Goal: Transaction & Acquisition: Purchase product/service

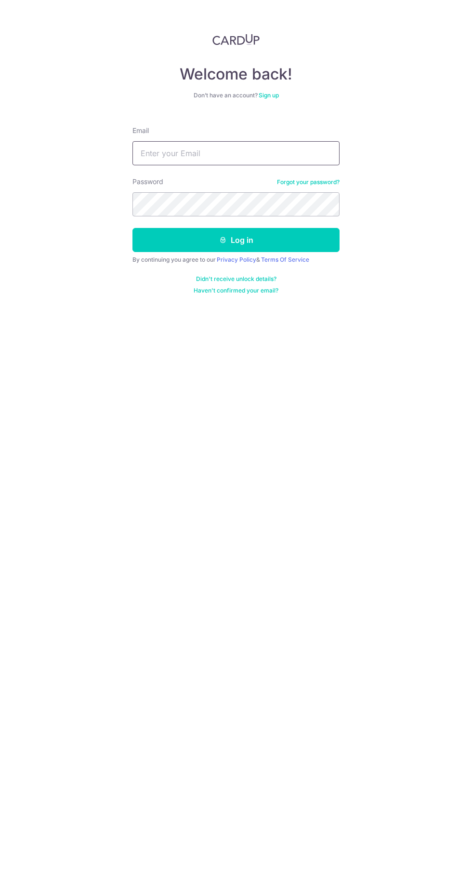
click at [263, 154] on input "Email" at bounding box center [235, 153] width 207 height 24
type input "f.olivier0.me@outlook.com"
click at [132, 228] on button "Log in" at bounding box center [235, 240] width 207 height 24
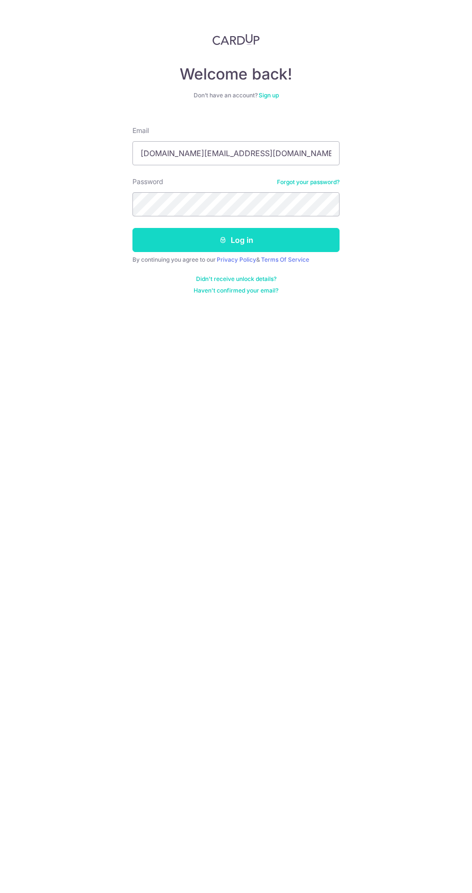
click at [263, 234] on button "Log in" at bounding box center [235, 240] width 207 height 24
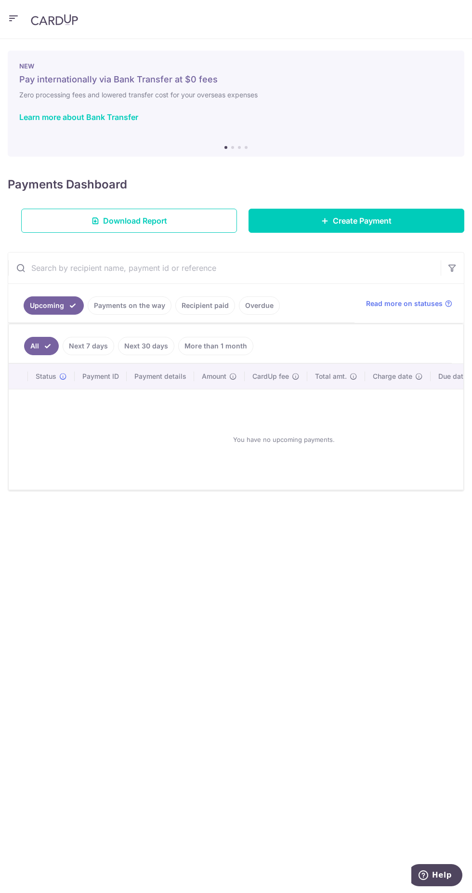
click at [214, 338] on link "More than 1 month" at bounding box center [215, 346] width 75 height 18
click at [203, 305] on link "Recipient paid" at bounding box center [205, 305] width 60 height 18
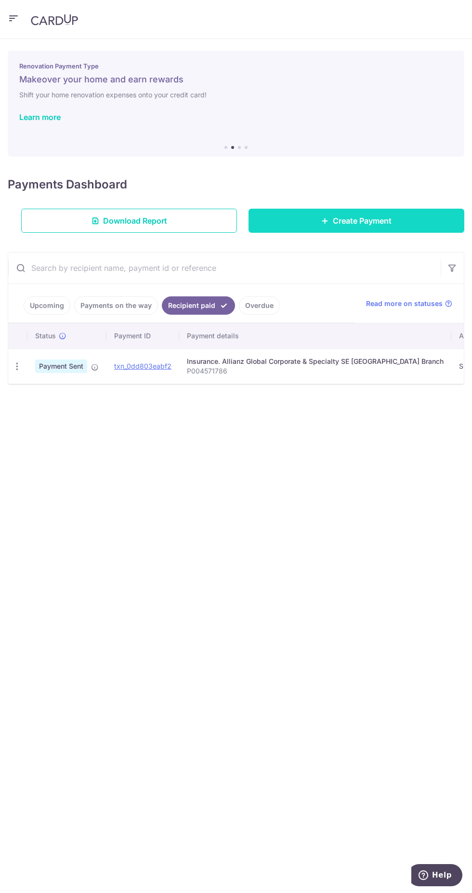
click at [394, 220] on link "Create Payment" at bounding box center [357, 221] width 216 height 24
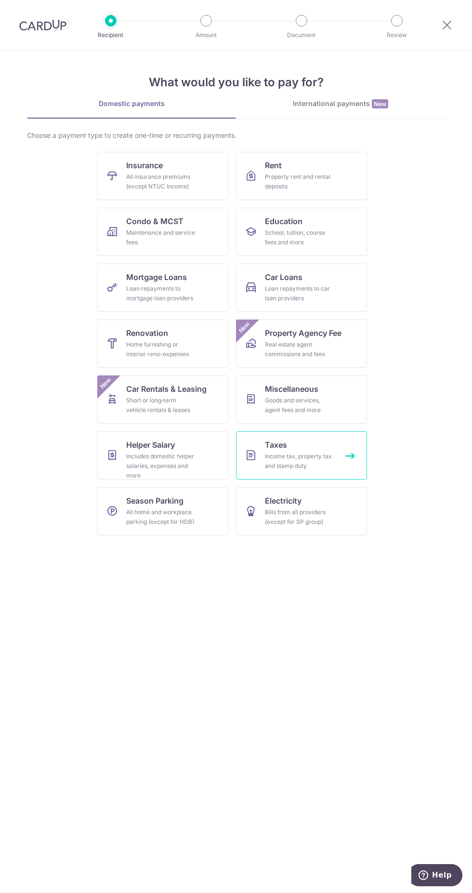
click at [312, 451] on link "Taxes Income tax, property tax and stamp duty" at bounding box center [301, 455] width 131 height 48
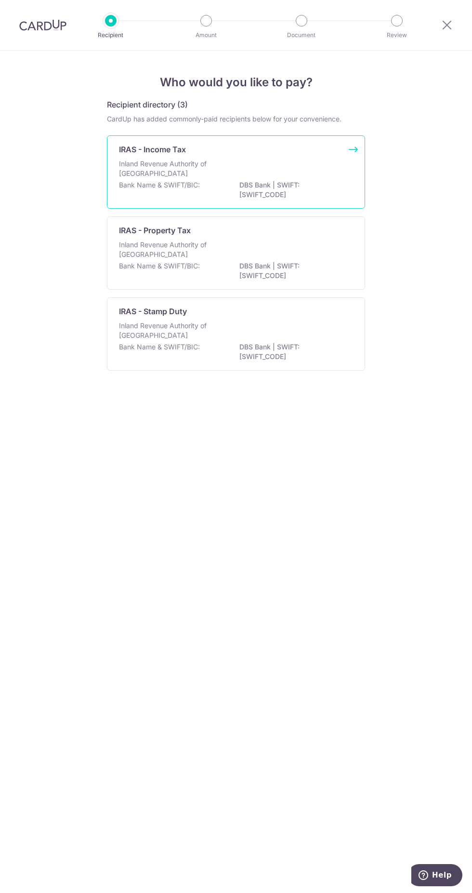
click at [199, 191] on div "Bank Name & SWIFT/BIC: DBS Bank | SWIFT: DBSSSGSGXXX" at bounding box center [236, 190] width 234 height 20
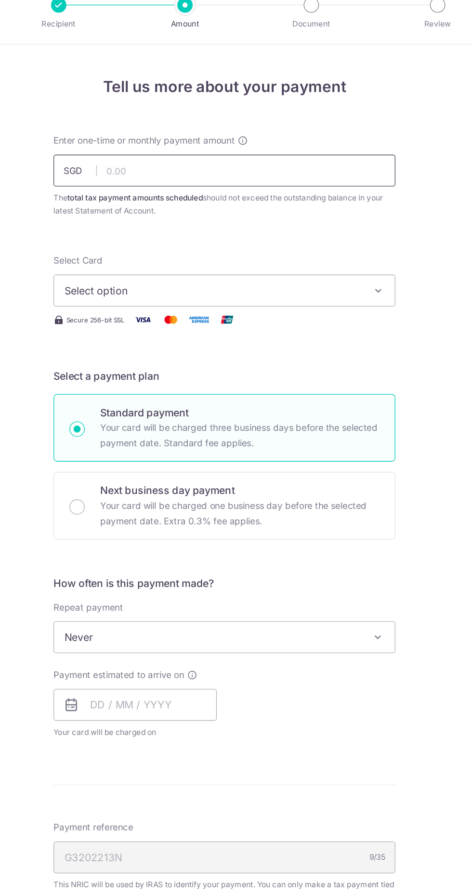
click at [301, 144] on input "text" at bounding box center [236, 145] width 258 height 24
click at [272, 148] on input "27.00" at bounding box center [236, 145] width 258 height 24
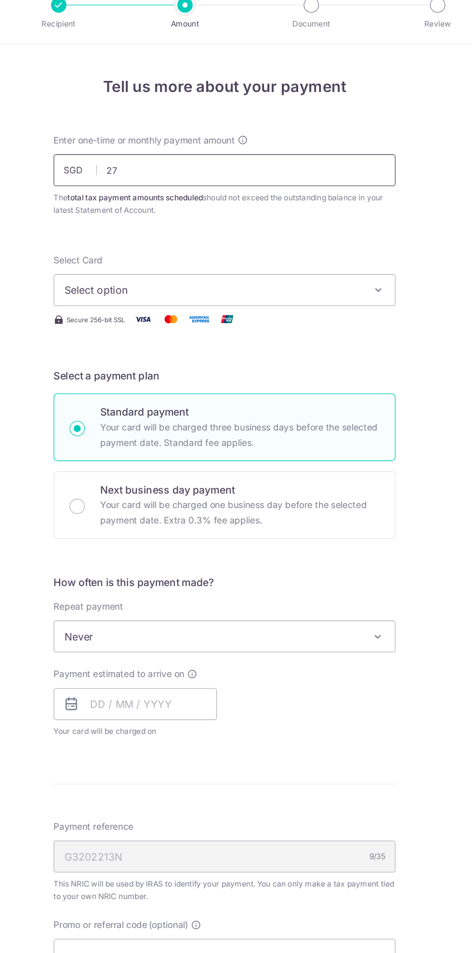
type input "2"
click at [352, 247] on button "Select option" at bounding box center [236, 236] width 258 height 24
type input "27,741.28"
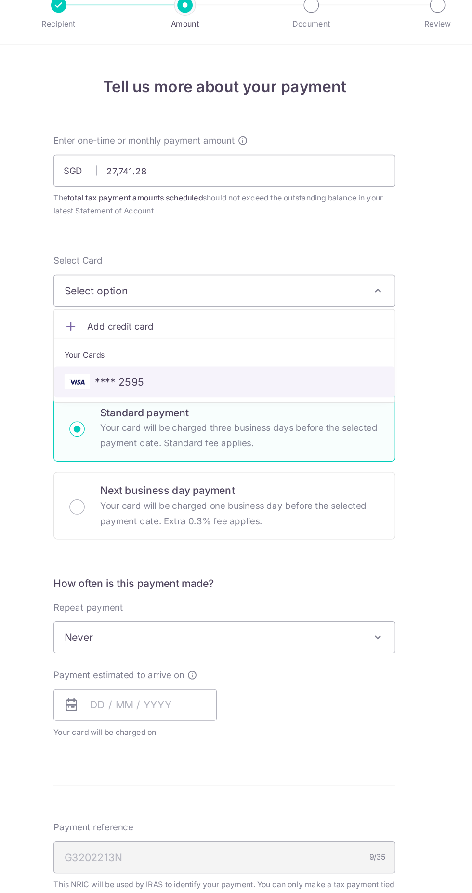
click at [314, 306] on span "**** 2595" at bounding box center [236, 305] width 242 height 12
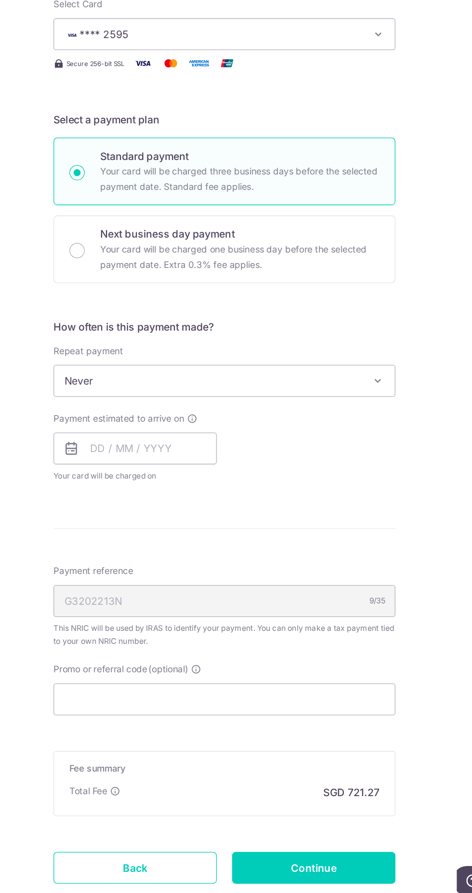
click at [351, 498] on span at bounding box center [352, 498] width 12 height 12
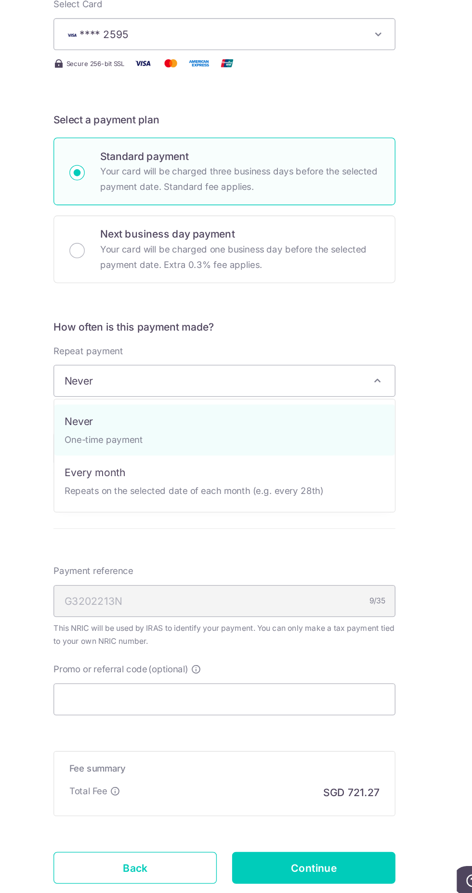
click at [391, 538] on div "Tell us more about your payment Enter one-time or monthly payment amount SGD 27…" at bounding box center [236, 500] width 472 height 899
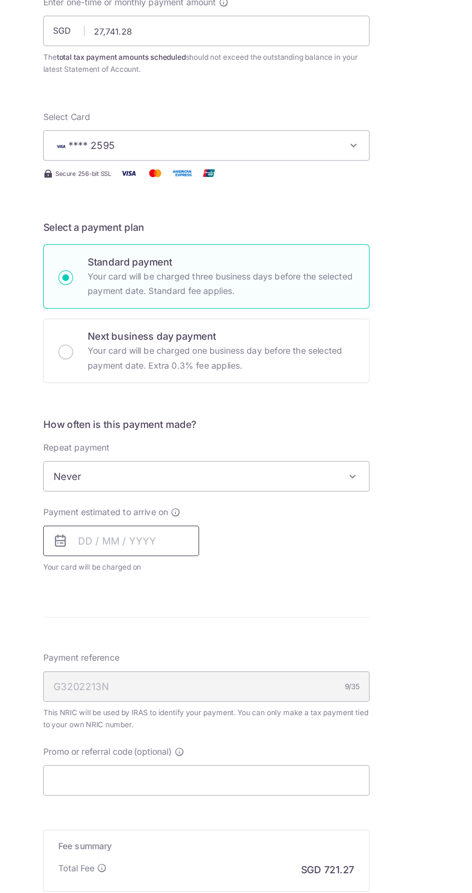
click at [204, 551] on input "text" at bounding box center [168, 549] width 123 height 24
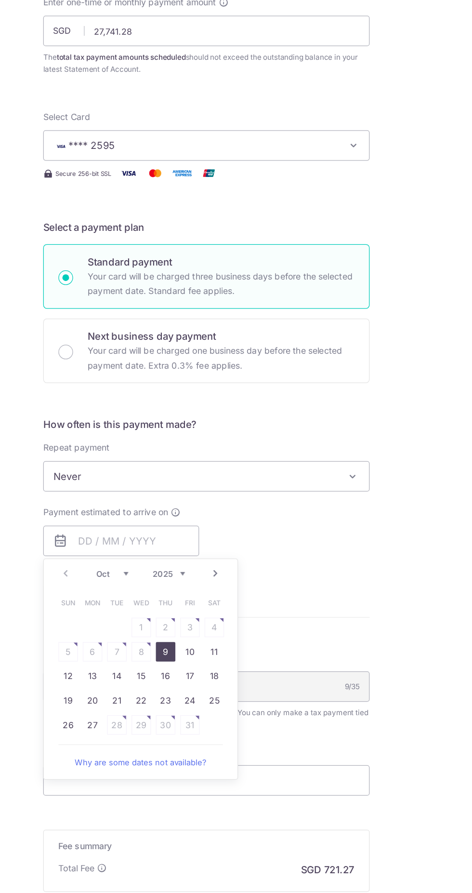
click at [203, 636] on link "9" at bounding box center [203, 636] width 15 height 15
type input "[DATE]"
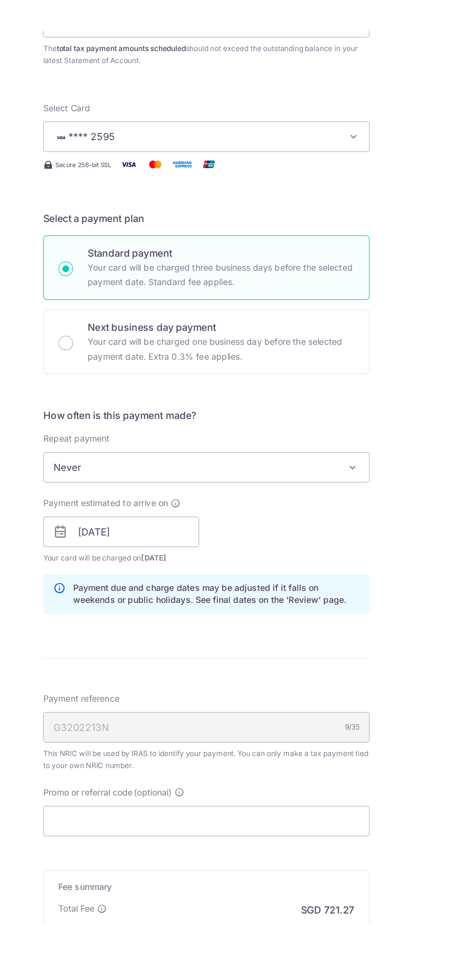
scroll to position [30, 0]
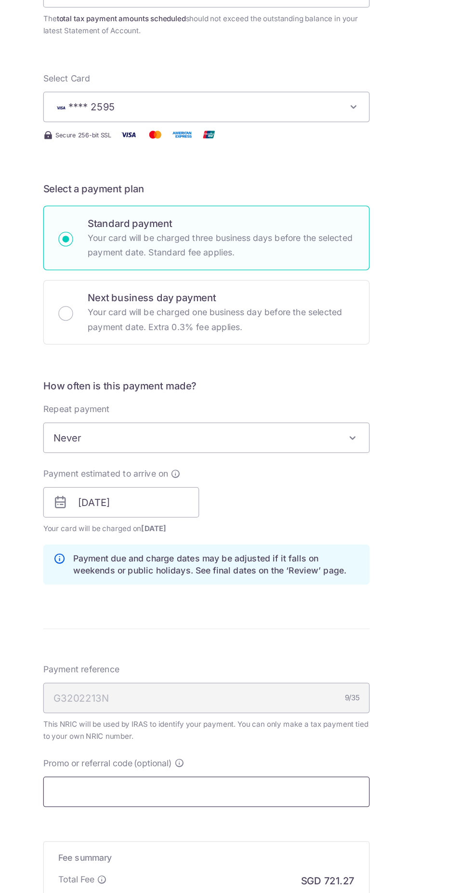
click at [282, 745] on input "Promo or referral code (optional)" at bounding box center [236, 747] width 258 height 24
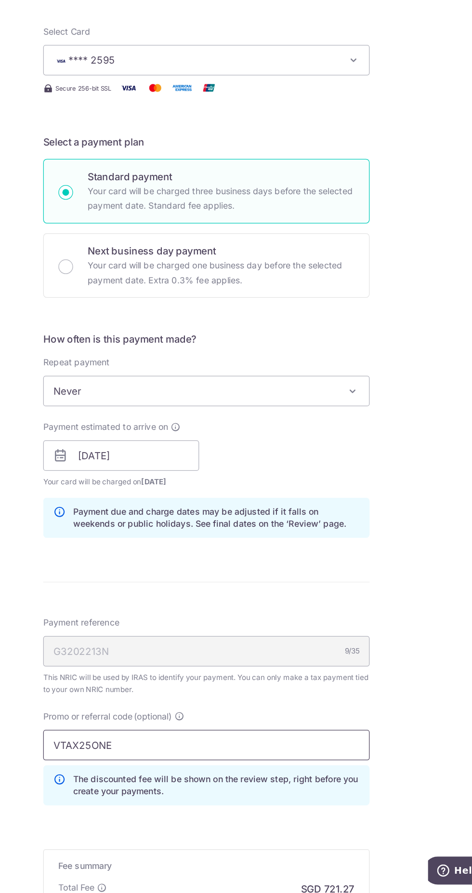
scroll to position [74, 0]
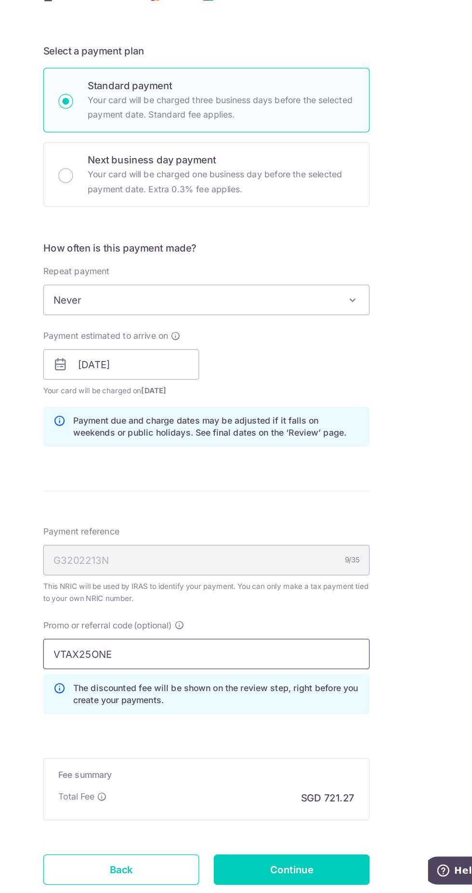
type input "VTAX25ONE"
click at [386, 707] on div "Tell us more about your payment Enter one-time or monthly payment amount SGD 27…" at bounding box center [236, 468] width 472 height 982
click at [271, 734] on form "Enter one-time or monthly payment amount SGD 27,741.28 27741.28 The total tax p…" at bounding box center [236, 478] width 258 height 869
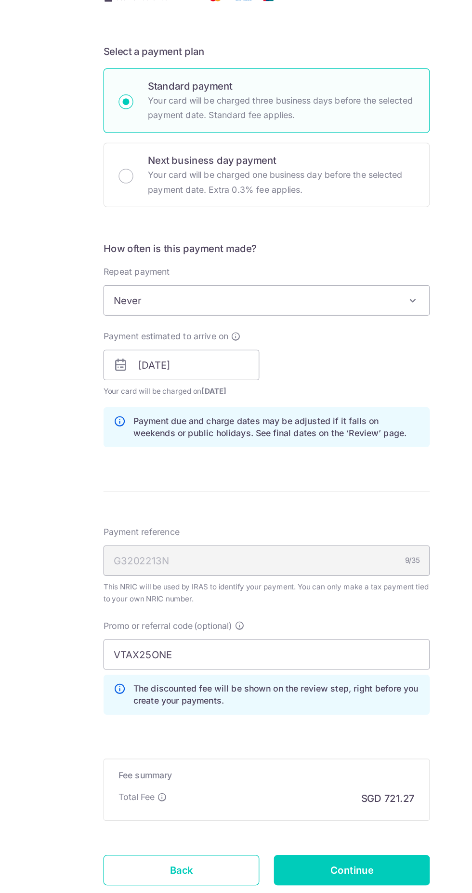
scroll to position [0, 0]
click at [317, 879] on input "Continue" at bounding box center [303, 874] width 123 height 24
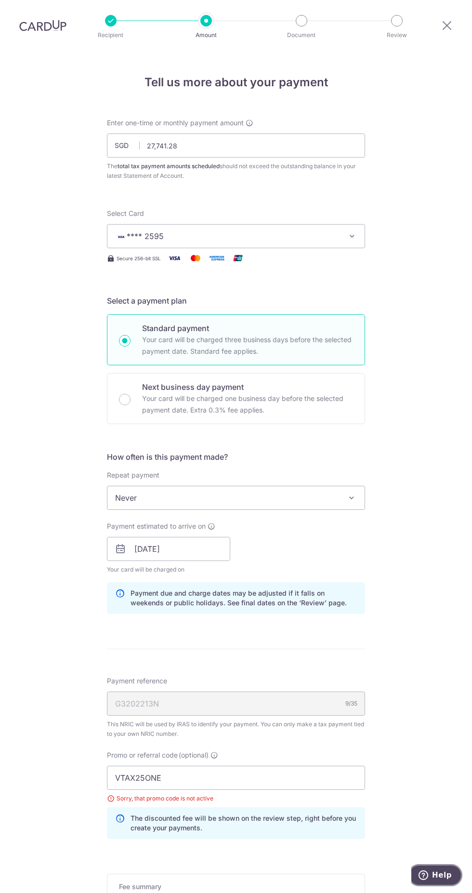
click at [428, 874] on icon "Help" at bounding box center [424, 875] width 10 height 10
